Goal: Find contact information: Find contact information

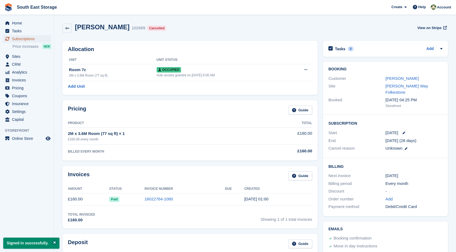
click at [30, 36] on span "Subscriptions" at bounding box center [28, 39] width 33 height 8
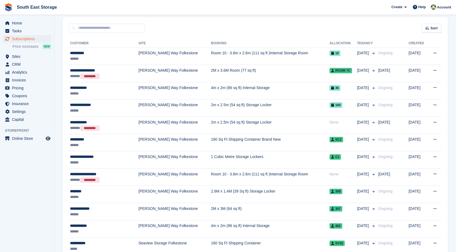
scroll to position [43, 0]
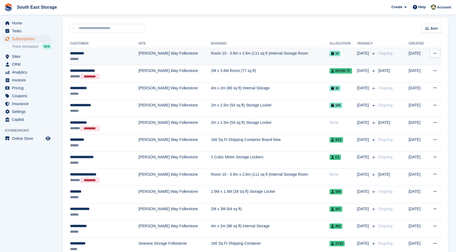
click at [239, 55] on td "Room 10 - 3.8m x 2.6m (111 sq ft )Internal Storage Room" at bounding box center [270, 56] width 119 height 17
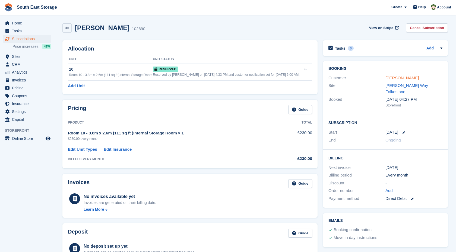
click at [402, 78] on link "[PERSON_NAME]" at bounding box center [402, 78] width 33 height 5
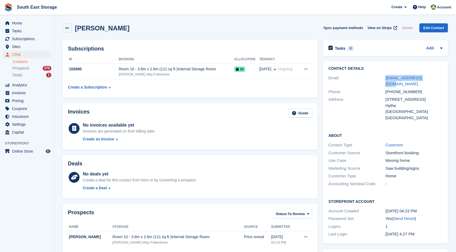
drag, startPoint x: 438, startPoint y: 76, endPoint x: 383, endPoint y: 76, distance: 54.6
click at [383, 76] on div "Email [EMAIL_ADDRESS][DOMAIN_NAME]" at bounding box center [386, 81] width 114 height 14
copy div "[EMAIL_ADDRESS][DOMAIN_NAME]"
